Goal: Task Accomplishment & Management: Manage account settings

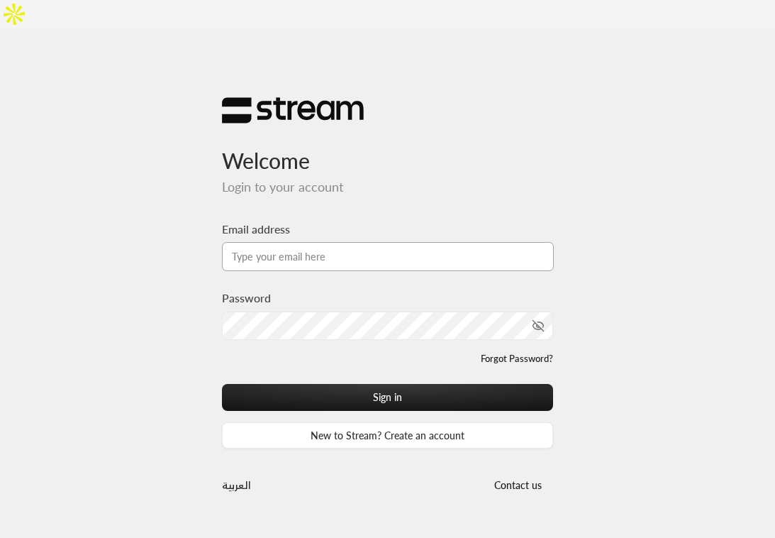
click at [354, 242] on input "Email address" at bounding box center [388, 256] width 333 height 29
type input "[EMAIL_ADDRESS][DOMAIN_NAME]"
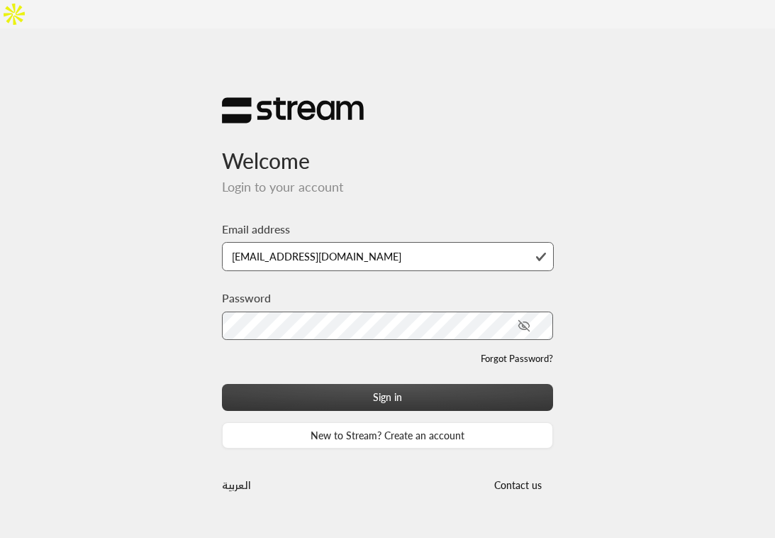
click at [328, 384] on button "Sign in" at bounding box center [388, 397] width 332 height 26
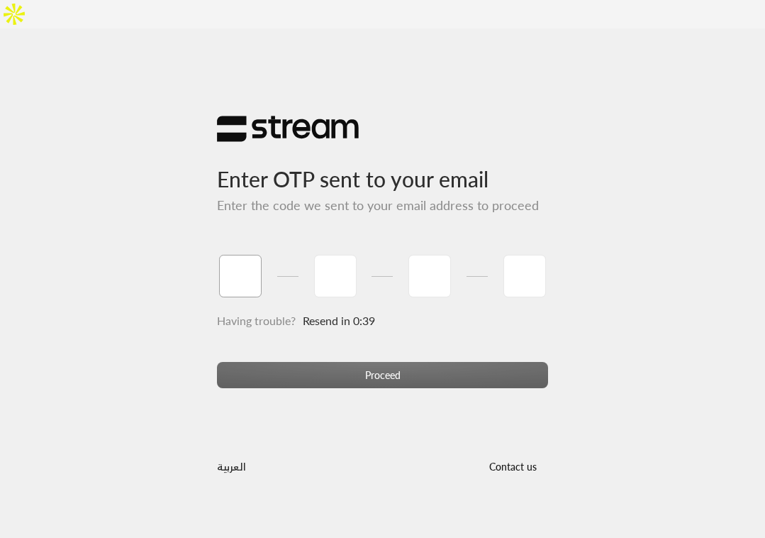
paste input "6"
type input "6"
type input "4"
type input "3"
type input "2"
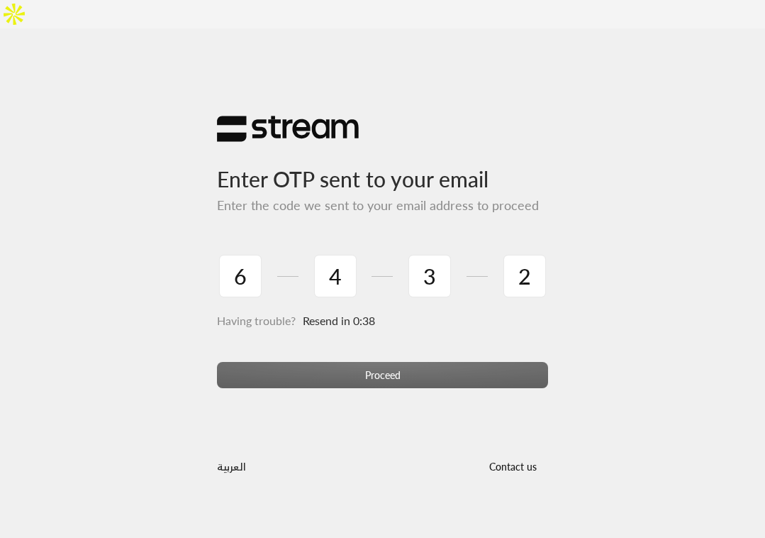
click at [331, 362] on div "Proceed" at bounding box center [383, 381] width 332 height 38
